Goal: Information Seeking & Learning: Learn about a topic

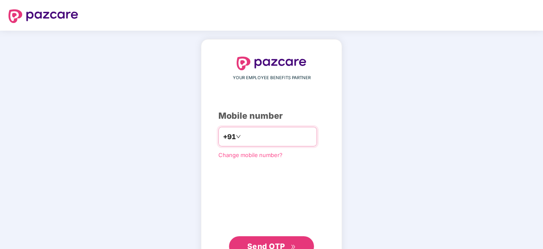
click at [273, 127] on div "+91" at bounding box center [267, 137] width 99 height 20
click at [253, 140] on input "number" at bounding box center [278, 137] width 70 height 14
type input "**********"
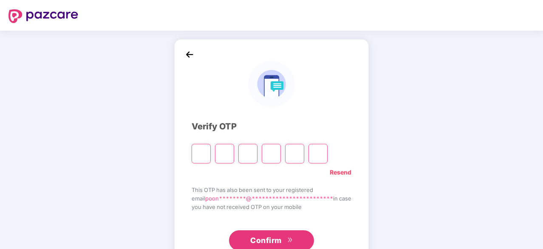
type input "*"
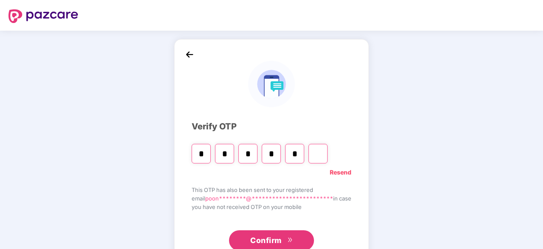
type input "*"
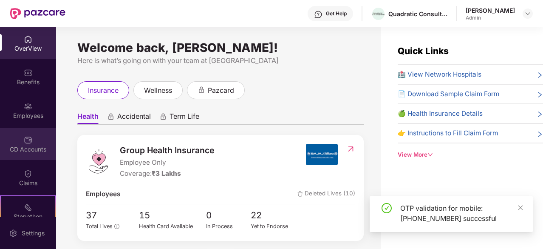
click at [30, 150] on div "CD Accounts" at bounding box center [28, 149] width 56 height 9
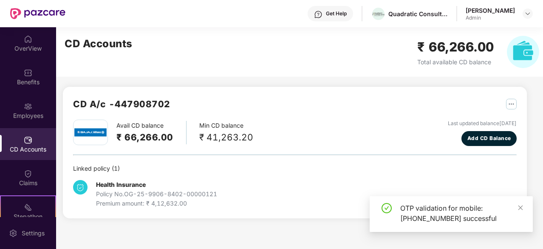
click at [224, 134] on div "₹ 41,263.20" at bounding box center [226, 137] width 54 height 14
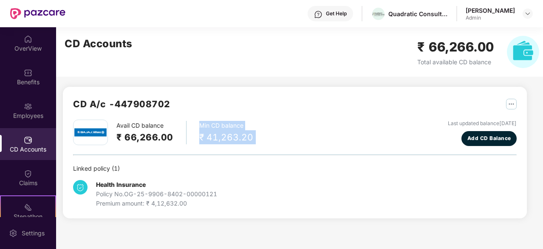
drag, startPoint x: 224, startPoint y: 134, endPoint x: 216, endPoint y: 119, distance: 16.5
click at [216, 119] on div "Avail CD balance ₹ 66,266.00 Min CD balance ₹ 41,263.20" at bounding box center [163, 132] width 180 height 26
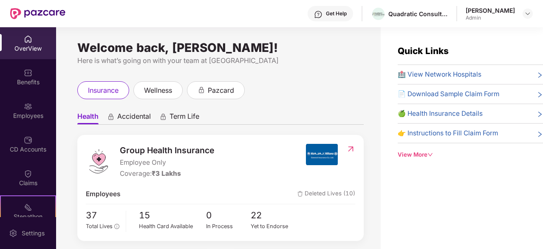
click at [164, 164] on span "Employee Only" at bounding box center [167, 162] width 94 height 10
drag, startPoint x: 164, startPoint y: 164, endPoint x: 162, endPoint y: 177, distance: 13.3
click at [162, 177] on div "Group Health Insurance Employee Only Coverage: ₹3 Lakhs" at bounding box center [167, 161] width 94 height 35
click at [162, 177] on span "₹3 Lakhs" at bounding box center [166, 173] width 29 height 8
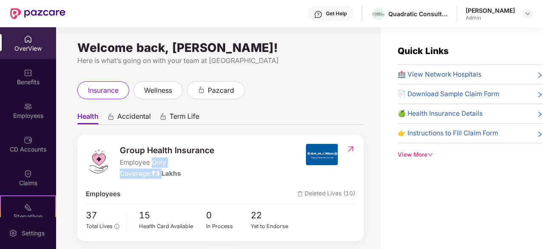
drag, startPoint x: 162, startPoint y: 177, endPoint x: 158, endPoint y: 160, distance: 17.4
click at [158, 160] on div "Group Health Insurance Employee Only Coverage: ₹3 Lakhs" at bounding box center [167, 161] width 94 height 35
click at [166, 147] on span "Group Health Insurance" at bounding box center [167, 150] width 94 height 13
click at [199, 149] on span "Group Health Insurance" at bounding box center [167, 150] width 94 height 13
drag, startPoint x: 199, startPoint y: 149, endPoint x: 179, endPoint y: 179, distance: 36.1
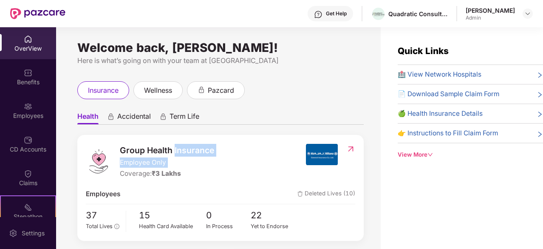
click at [179, 179] on div "Group Health Insurance Employee Only Coverage: ₹3 Lakhs Employees Deleted Lives…" at bounding box center [220, 188] width 287 height 106
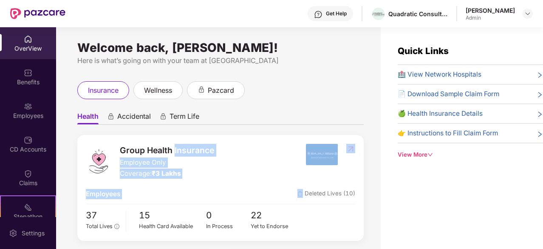
click at [179, 179] on div "Group Health Insurance Employee Only Coverage: ₹3 Lakhs Employees Deleted Lives…" at bounding box center [220, 188] width 287 height 106
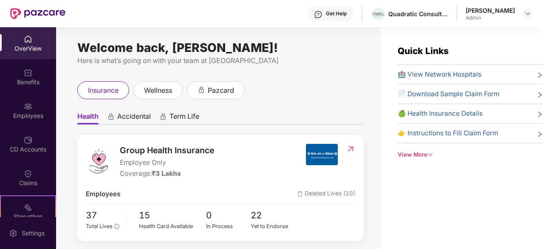
click at [156, 165] on span "Employee Only" at bounding box center [167, 162] width 94 height 10
drag, startPoint x: 156, startPoint y: 165, endPoint x: 156, endPoint y: 169, distance: 4.7
click at [156, 169] on div "Group Health Insurance Employee Only Coverage: ₹3 Lakhs" at bounding box center [167, 161] width 94 height 35
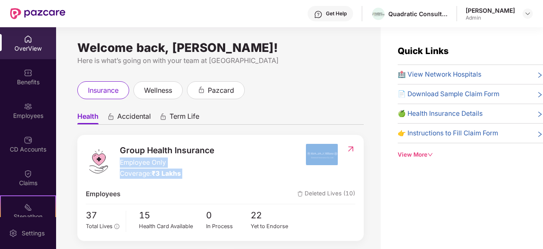
click at [156, 169] on span "₹3 Lakhs" at bounding box center [166, 173] width 29 height 8
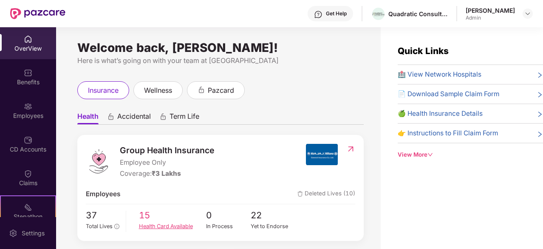
click at [162, 215] on span "15" at bounding box center [172, 215] width 67 height 14
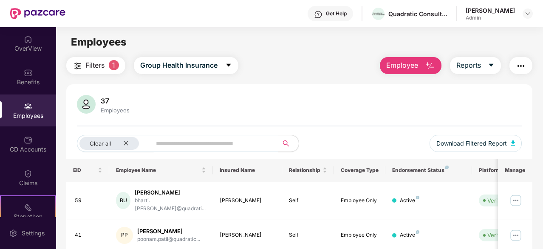
click at [238, 167] on th "Insured Name" at bounding box center [247, 170] width 69 height 23
drag, startPoint x: 238, startPoint y: 167, endPoint x: 343, endPoint y: 101, distance: 124.3
click at [343, 101] on div "37 Employees" at bounding box center [299, 105] width 445 height 20
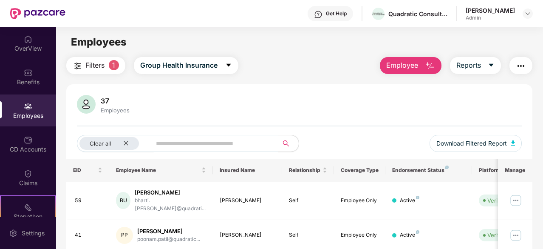
click at [105, 45] on span "Employees" at bounding box center [99, 42] width 56 height 12
drag, startPoint x: 105, startPoint y: 45, endPoint x: 205, endPoint y: 110, distance: 119.2
click at [205, 110] on main "Employees Filters 1 Group Health Insurance Employee Reports 37 Employees Clear …" at bounding box center [299, 151] width 487 height 249
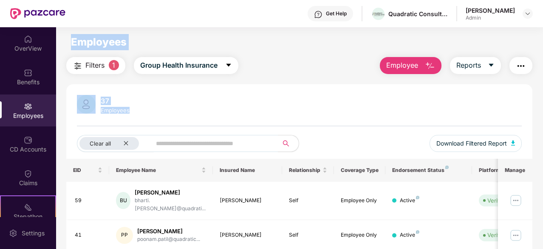
click at [205, 110] on div "37 Employees" at bounding box center [299, 105] width 445 height 20
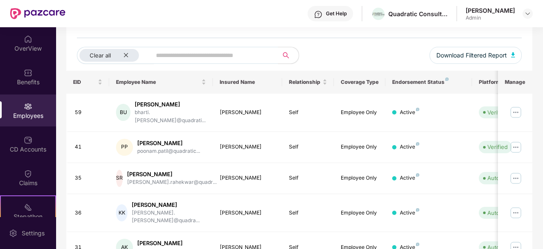
scroll to position [102, 0]
